Goal: Register for event/course

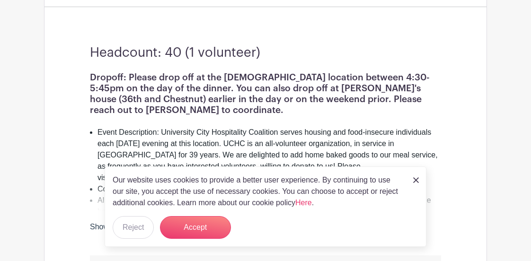
scroll to position [284, 0]
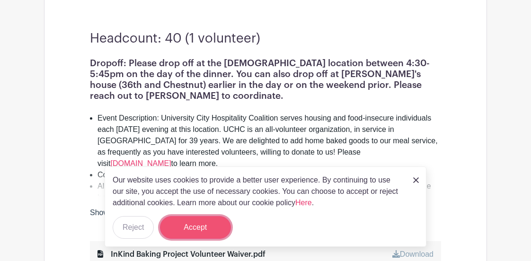
click at [187, 233] on button "Accept" at bounding box center [195, 227] width 71 height 23
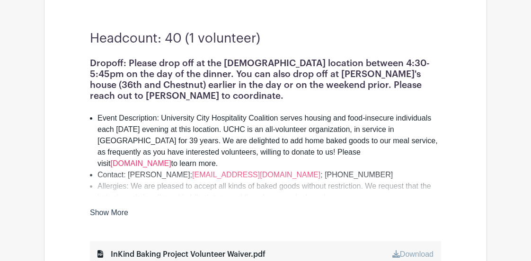
click at [178, 184] on li "Allergies: We are pleased to accept all kinds of baked goods without restrictio…" at bounding box center [270, 192] width 344 height 23
click at [110, 213] on link "Show More" at bounding box center [109, 215] width 38 height 12
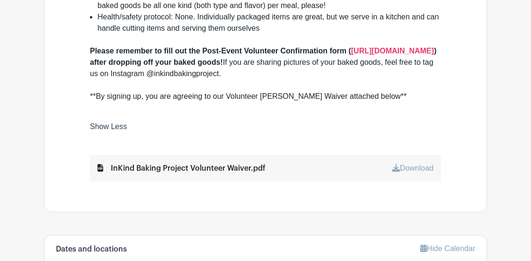
scroll to position [474, 0]
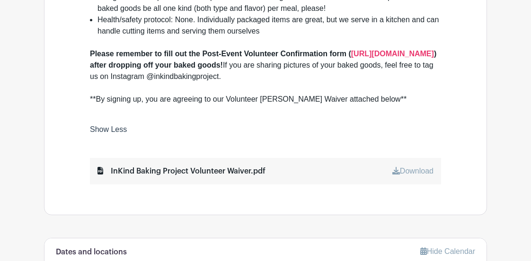
click at [183, 166] on div "InKind Baking Project Volunteer Waiver.pdf" at bounding box center [182, 171] width 168 height 11
click at [421, 167] on link "Download" at bounding box center [413, 171] width 41 height 8
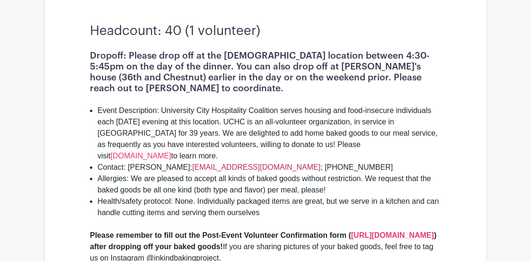
scroll to position [284, 0]
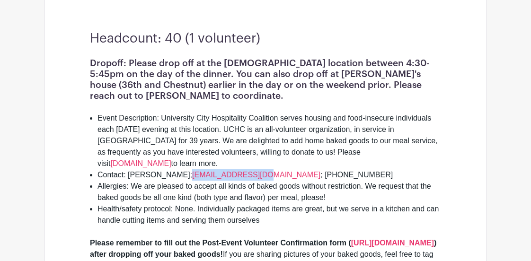
drag, startPoint x: 174, startPoint y: 163, endPoint x: 245, endPoint y: 163, distance: 71.0
click at [245, 170] on li "Contact: Julie Bokreta; jbokreta@gmail.com ; 215-850-1912" at bounding box center [270, 175] width 344 height 11
copy li "jbokreta@gmail.com"
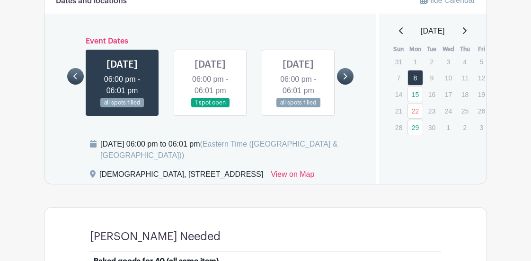
scroll to position [710, 0]
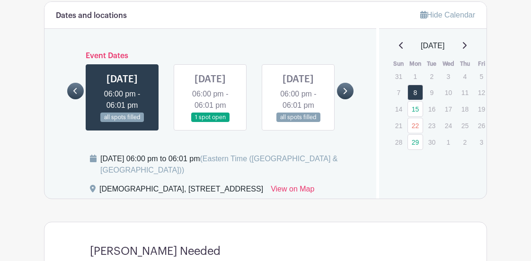
click at [348, 84] on link at bounding box center [345, 91] width 17 height 17
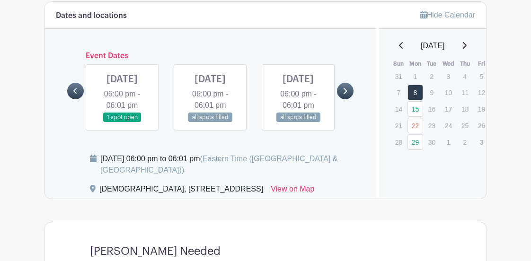
click at [76, 88] on icon at bounding box center [75, 91] width 4 height 7
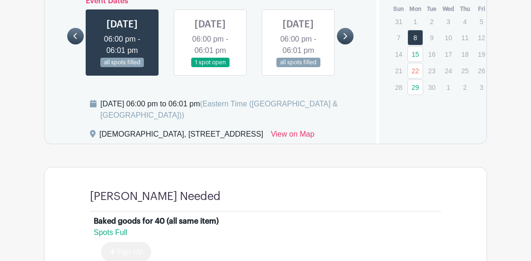
scroll to position [751, 0]
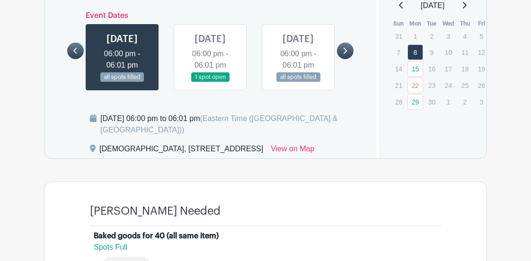
click at [210, 82] on link at bounding box center [210, 82] width 0 height 0
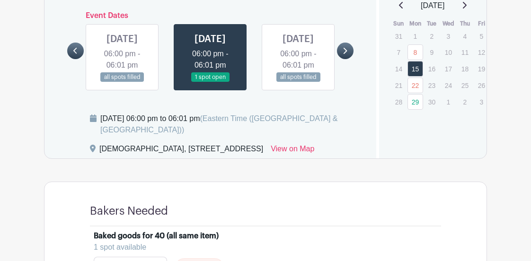
click at [210, 82] on link at bounding box center [210, 82] width 0 height 0
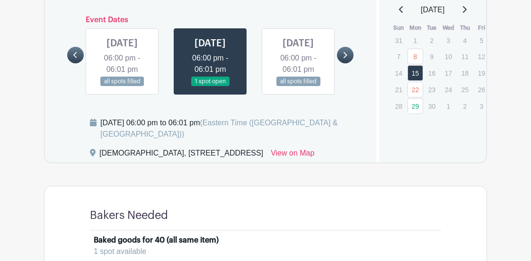
scroll to position [734, 0]
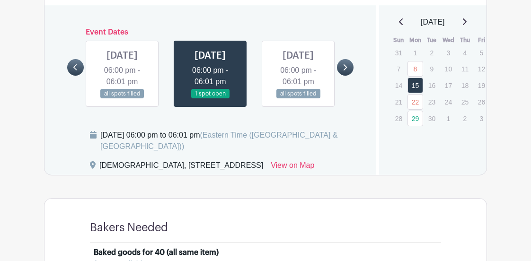
click at [347, 64] on icon at bounding box center [345, 67] width 4 height 7
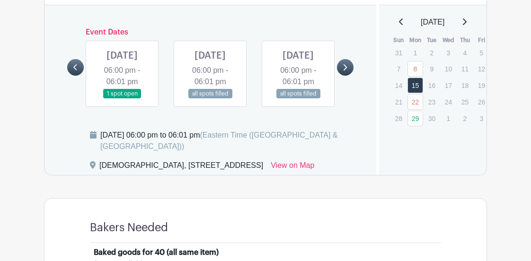
click at [342, 63] on link at bounding box center [345, 67] width 17 height 17
click at [122, 99] on link at bounding box center [122, 99] width 0 height 0
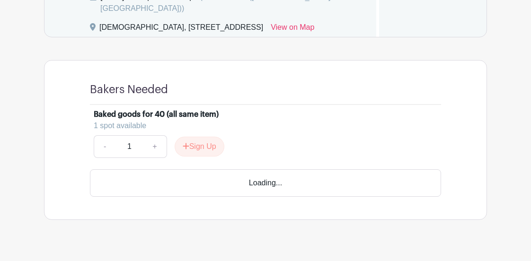
scroll to position [876, 0]
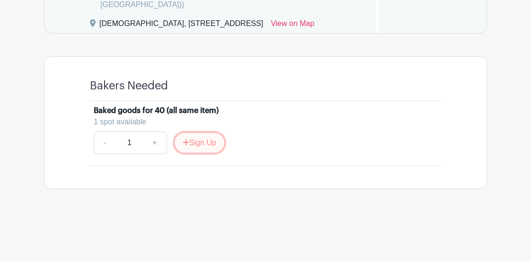
click at [199, 153] on button "Sign Up" at bounding box center [200, 143] width 50 height 20
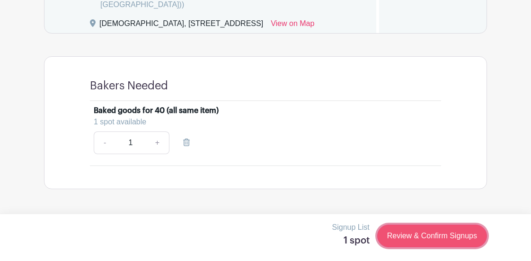
click at [424, 233] on link "Review & Confirm Signups" at bounding box center [432, 236] width 110 height 23
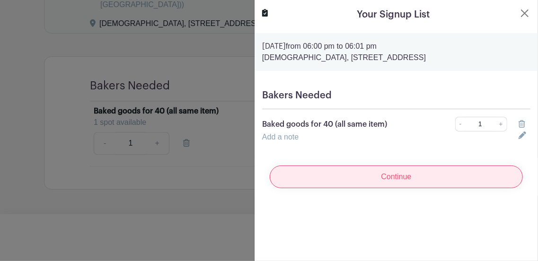
click at [399, 176] on input "Continue" at bounding box center [396, 177] width 253 height 23
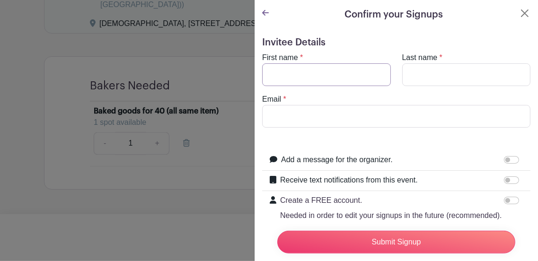
click at [331, 68] on input "First name" at bounding box center [326, 74] width 129 height 23
type input "Jennifer"
type input "Horner"
click at [348, 116] on input "Email" at bounding box center [396, 116] width 269 height 23
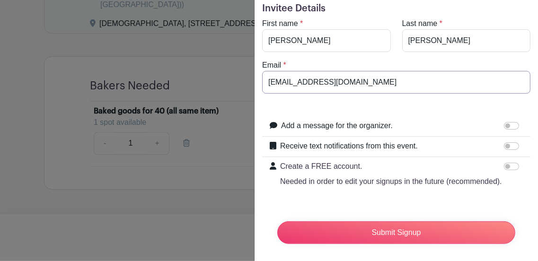
scroll to position [47, 0]
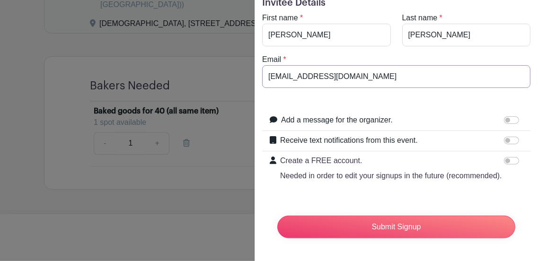
type input "j000ruth@gmail.com"
click at [506, 116] on input "Add a message for the organizer." at bounding box center [511, 120] width 15 height 8
checkbox input "true"
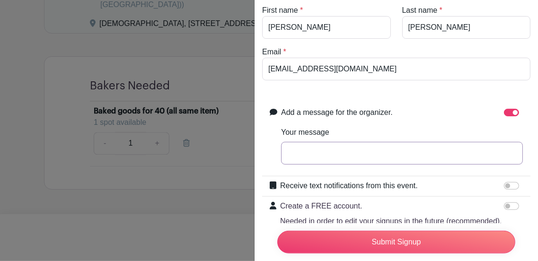
click at [358, 144] on input "Your message" at bounding box center [402, 153] width 242 height 23
type input "HI Julie,"
click at [510, 182] on input "Receive text notifications from this event." at bounding box center [511, 186] width 15 height 8
checkbox input "true"
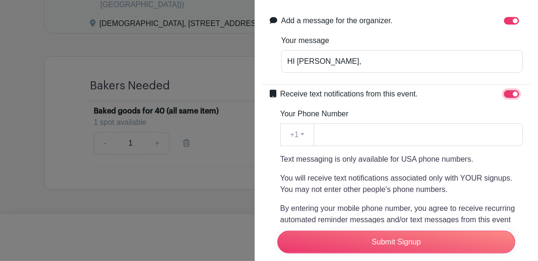
scroll to position [142, 0]
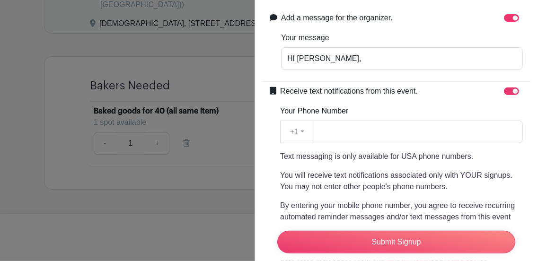
click at [384, 143] on div "Your Phone Number +1 +1 Text messaging is only available for USA phone numbers.…" at bounding box center [401, 187] width 243 height 163
click at [371, 134] on input "Your Phone Number" at bounding box center [418, 132] width 209 height 23
drag, startPoint x: 339, startPoint y: 129, endPoint x: 395, endPoint y: 130, distance: 55.9
click at [395, 130] on input "2153825150" at bounding box center [418, 132] width 209 height 23
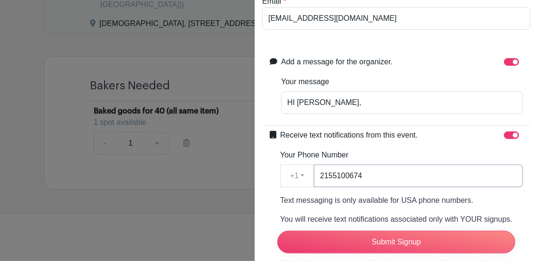
scroll to position [51, 0]
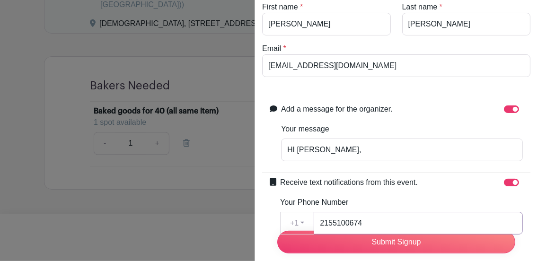
type input "2155100674"
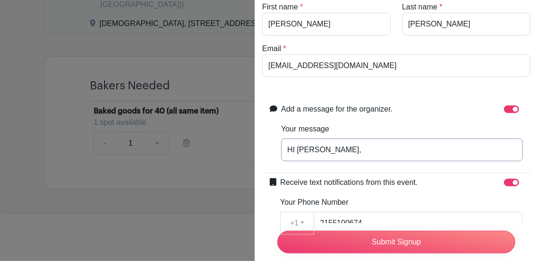
click at [376, 149] on input "HI Julie," at bounding box center [402, 150] width 242 height 23
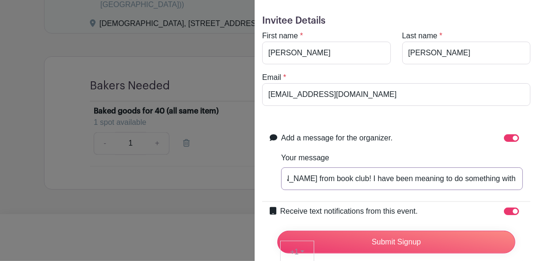
scroll to position [0, 0]
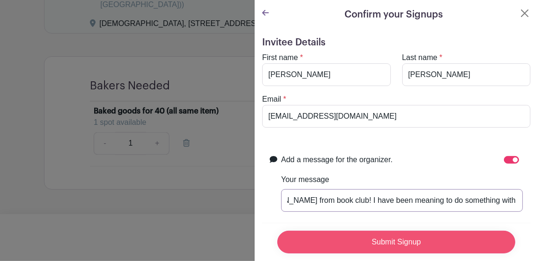
type input "HI Julie, this is Jen from book club! I have been meaning to do something with …"
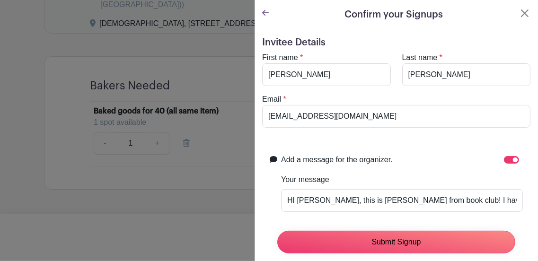
click at [407, 234] on input "Submit Signup" at bounding box center [397, 242] width 238 height 23
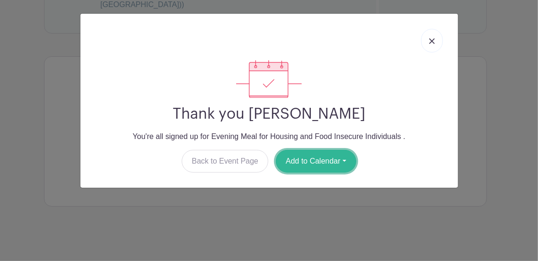
click at [314, 162] on button "Add to Calendar" at bounding box center [316, 161] width 81 height 23
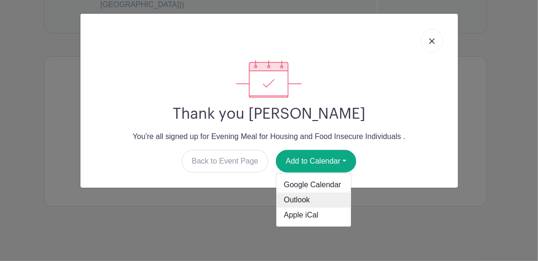
click at [304, 197] on link "Outlook" at bounding box center [314, 200] width 75 height 15
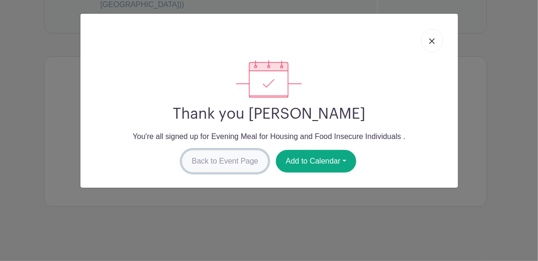
click at [251, 158] on link "Back to Event Page" at bounding box center [225, 161] width 87 height 23
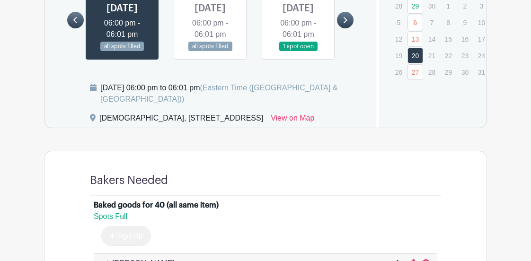
scroll to position [687, 0]
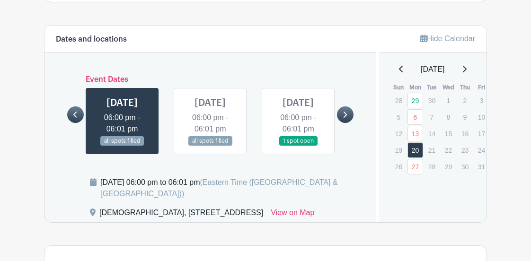
click at [75, 111] on icon at bounding box center [75, 114] width 4 height 7
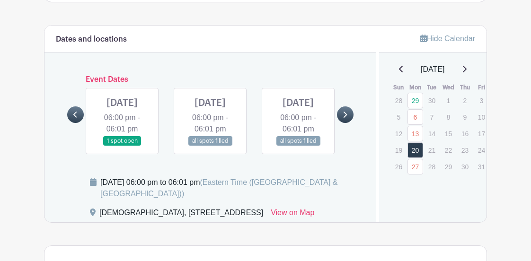
click at [75, 111] on icon at bounding box center [75, 114] width 4 height 7
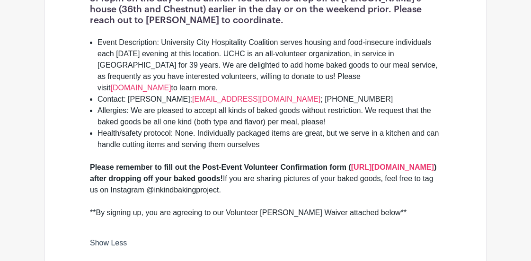
scroll to position [308, 0]
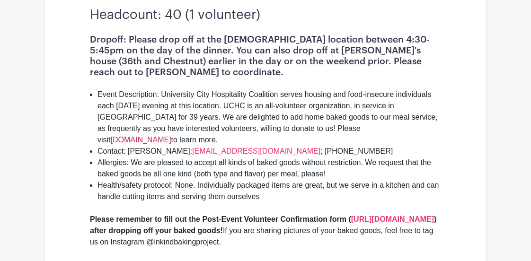
click at [171, 136] on link "[DOMAIN_NAME]" at bounding box center [141, 140] width 61 height 8
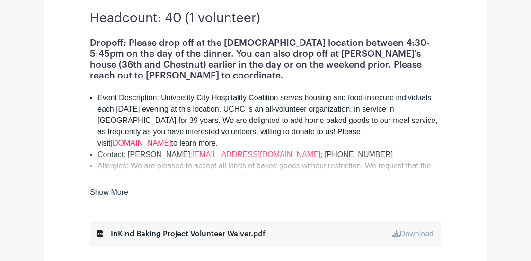
scroll to position [308, 0]
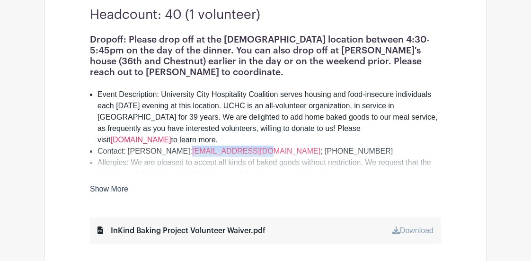
drag, startPoint x: 245, startPoint y: 142, endPoint x: 175, endPoint y: 137, distance: 70.2
click at [175, 146] on li "Contact: Julie Bokreta; jbokreta@gmail.com ; 215-850-1912" at bounding box center [270, 151] width 344 height 11
copy link "[EMAIL_ADDRESS][DOMAIN_NAME]"
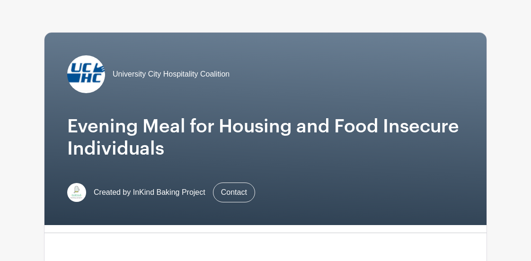
scroll to position [0, 0]
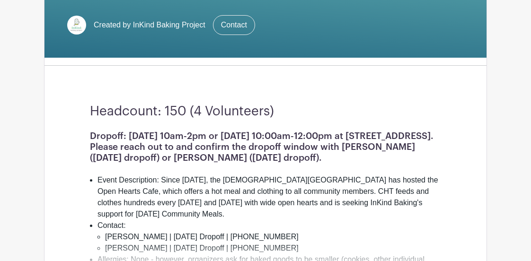
scroll to position [237, 0]
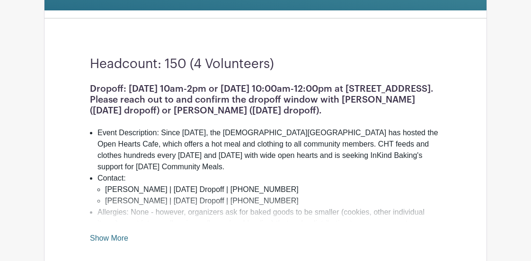
click at [112, 234] on link "Show More" at bounding box center [109, 240] width 38 height 12
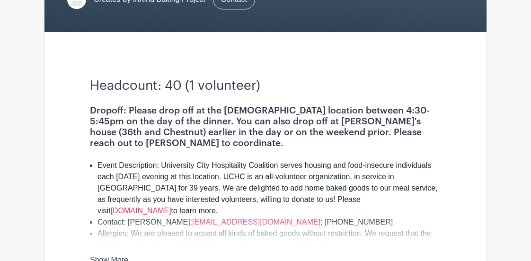
scroll to position [331, 0]
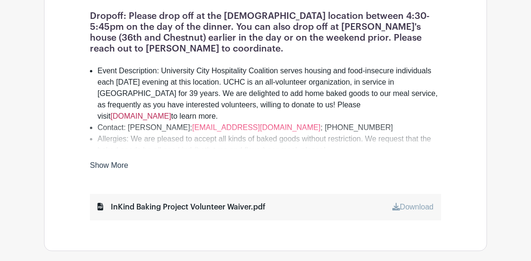
click at [171, 112] on link "[DOMAIN_NAME]" at bounding box center [141, 116] width 61 height 8
